Goal: Information Seeking & Learning: Learn about a topic

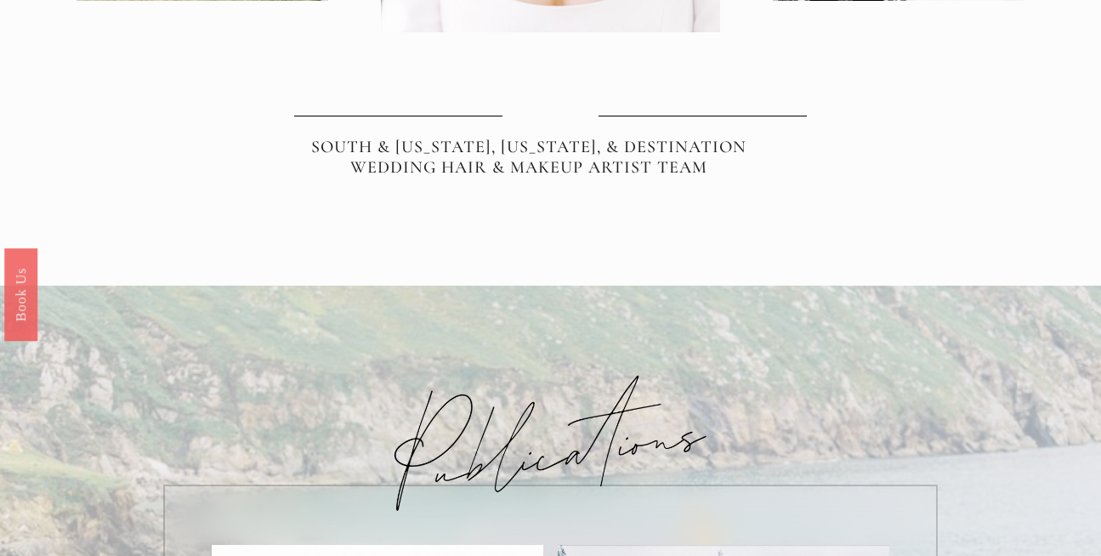
scroll to position [679, 0]
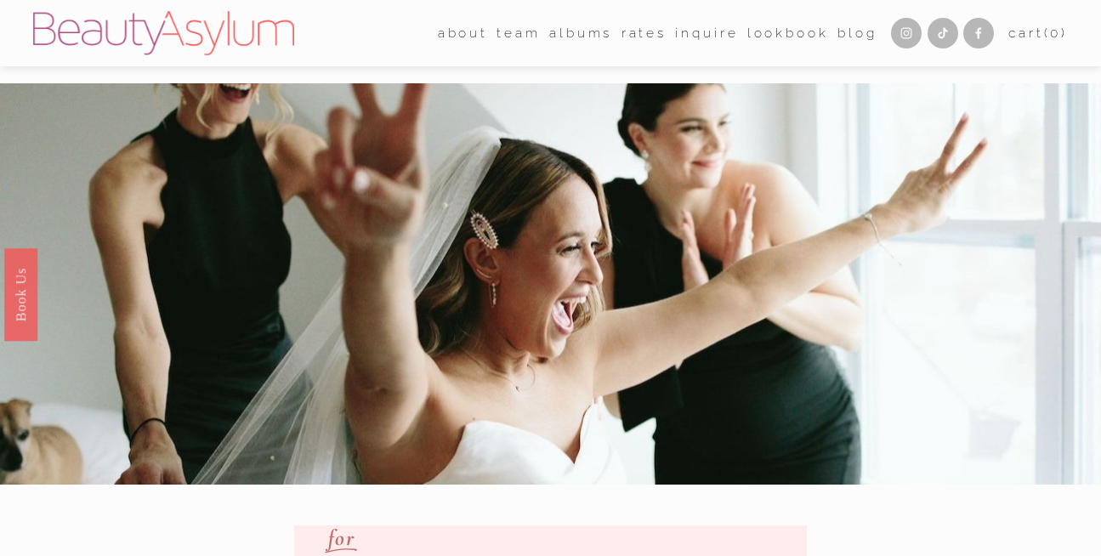
click at [573, 28] on link "albums" at bounding box center [580, 33] width 63 height 26
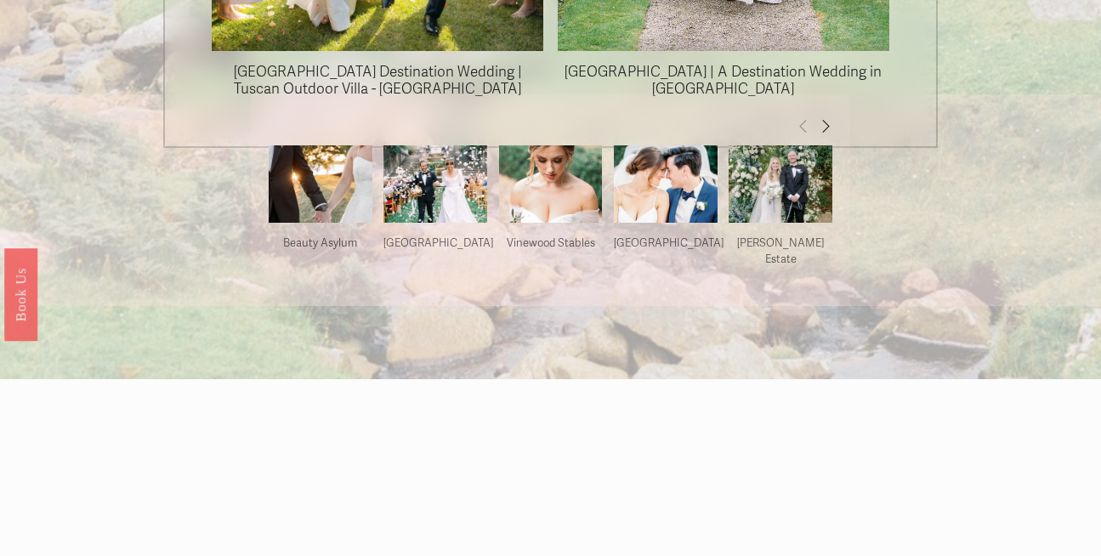
scroll to position [1614, 0]
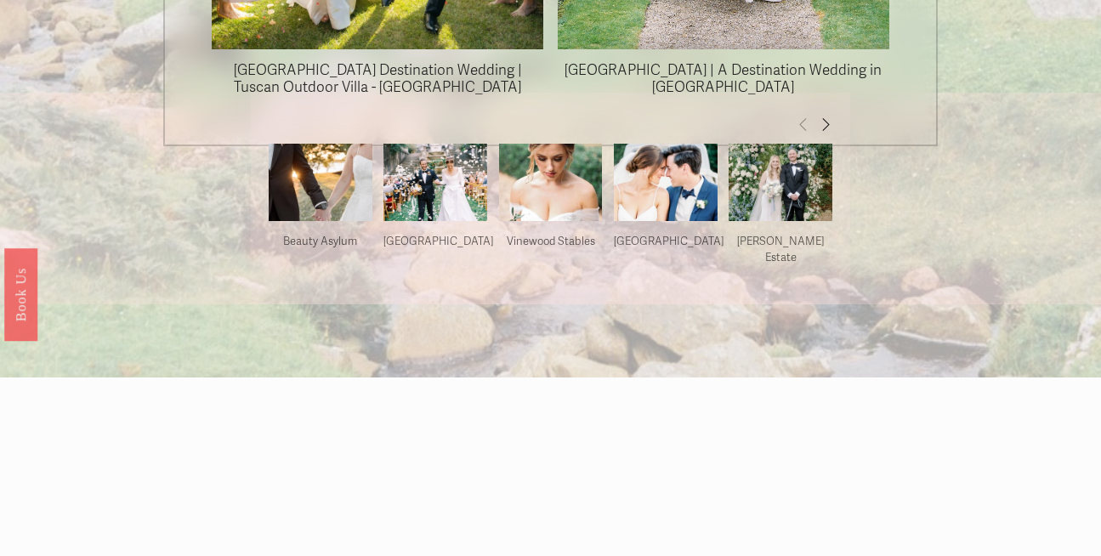
click at [826, 131] on span "Next" at bounding box center [826, 123] width 14 height 14
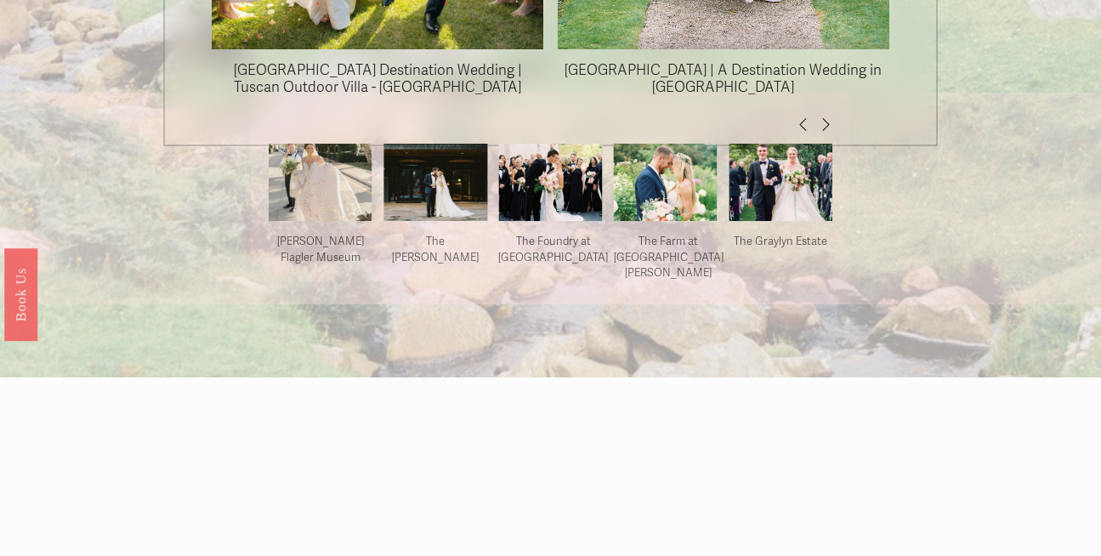
click at [826, 131] on span "Next" at bounding box center [826, 123] width 14 height 14
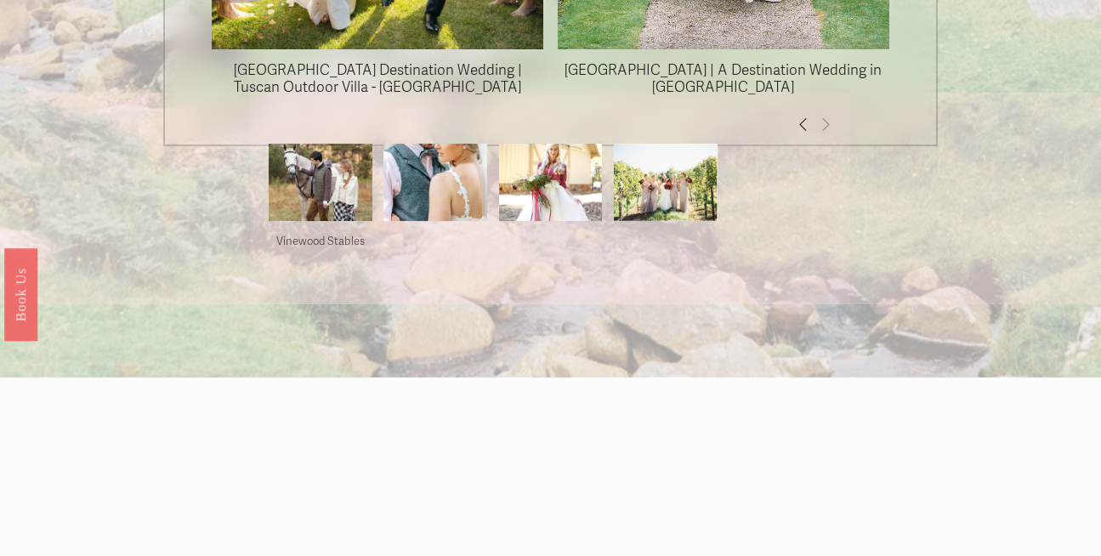
click at [826, 131] on span "Next" at bounding box center [826, 123] width 14 height 14
click at [800, 131] on span "Previous" at bounding box center [804, 123] width 14 height 14
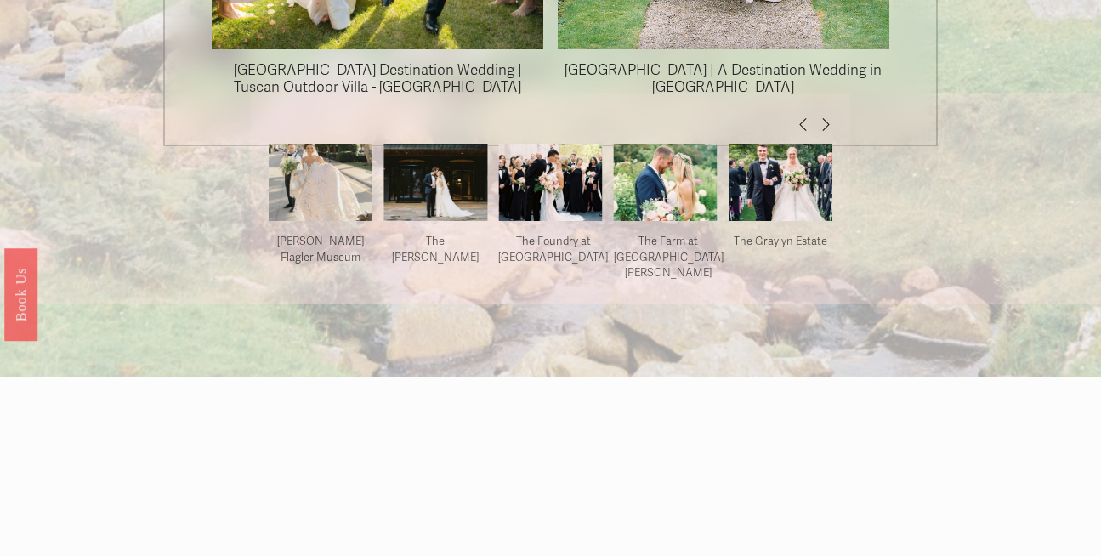
click at [800, 131] on span "Previous" at bounding box center [804, 123] width 14 height 14
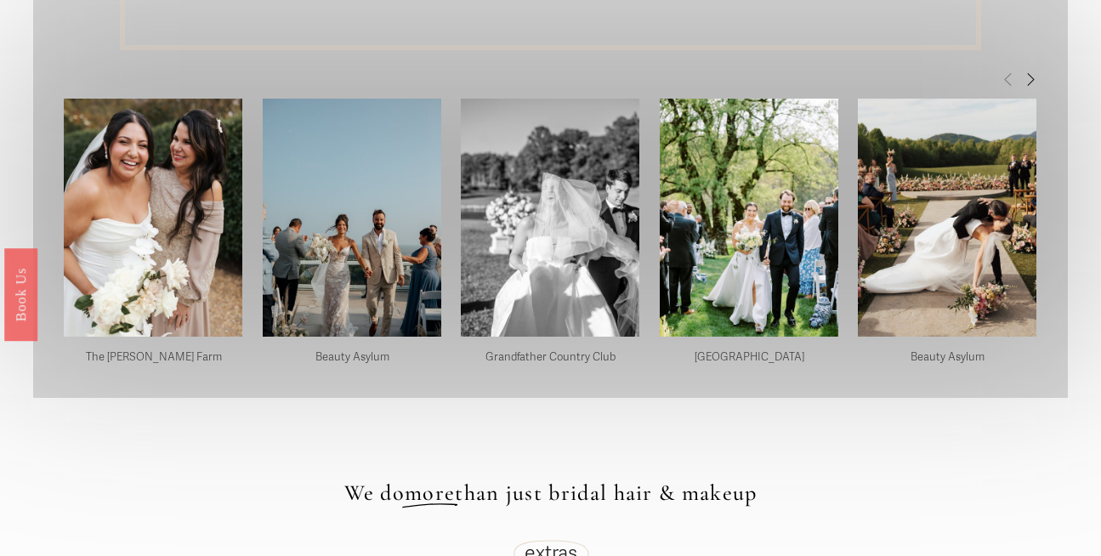
scroll to position [3876, 0]
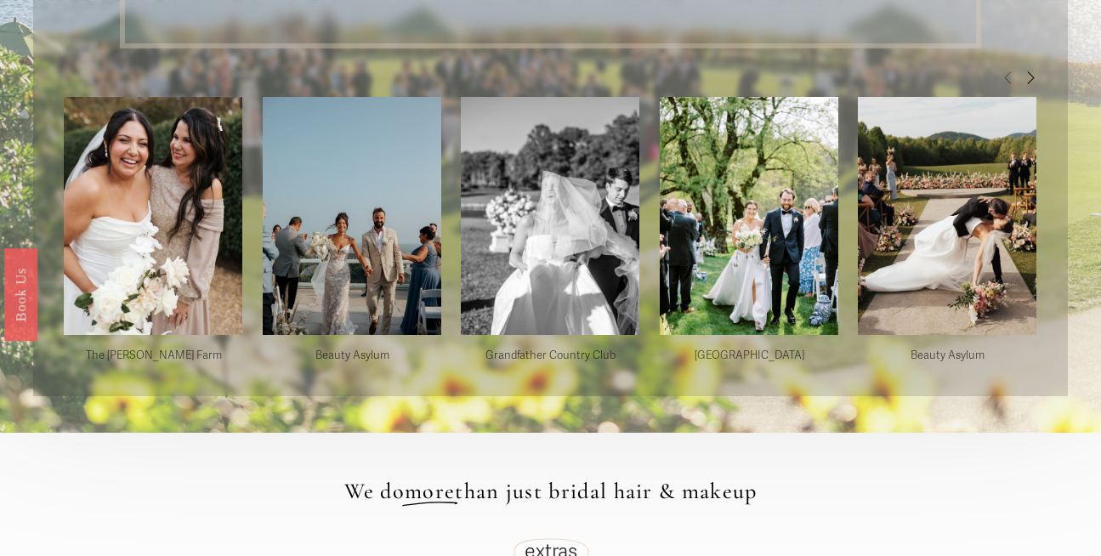
click at [400, 224] on img at bounding box center [352, 216] width 179 height 268
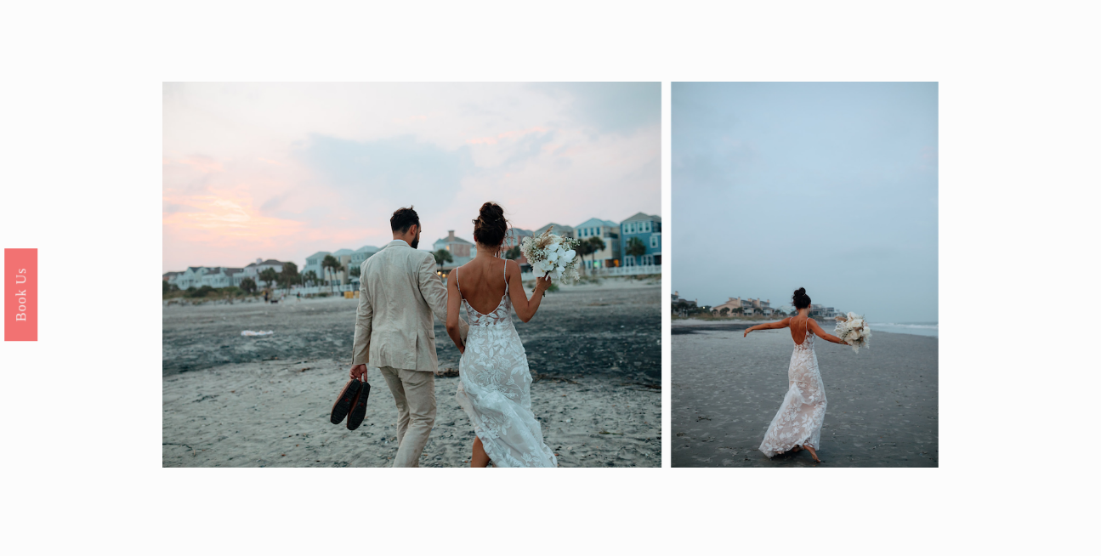
scroll to position [9764, 0]
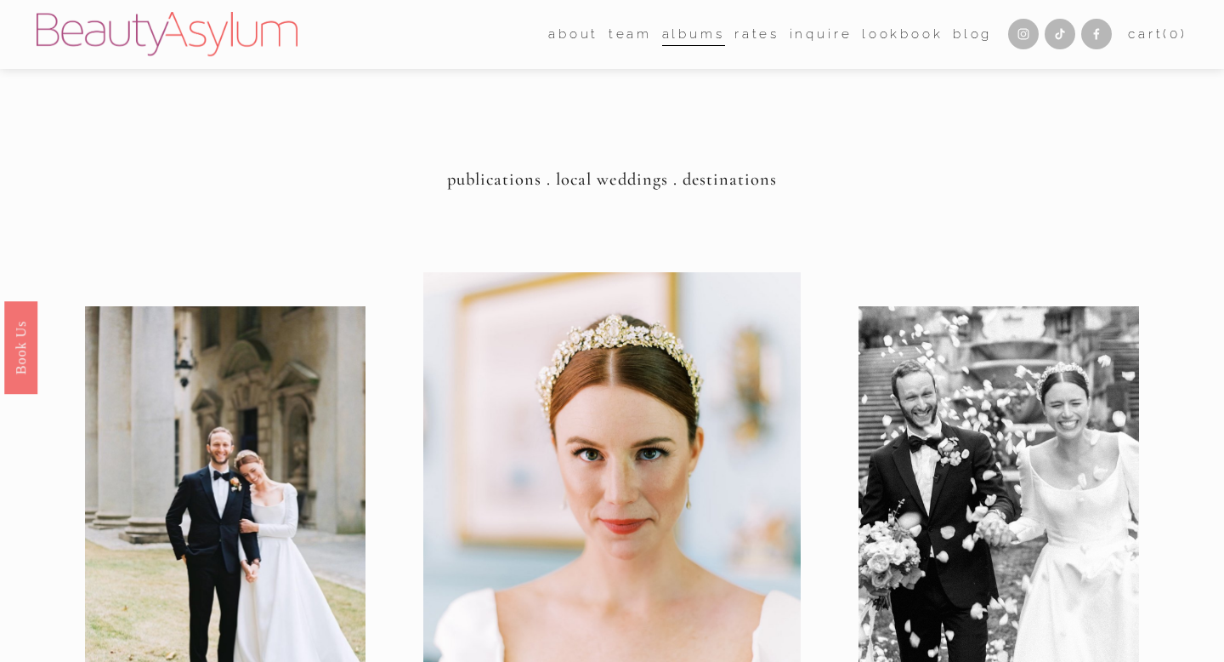
click at [207, 38] on img at bounding box center [167, 34] width 261 height 44
